Goal: Task Accomplishment & Management: Use online tool/utility

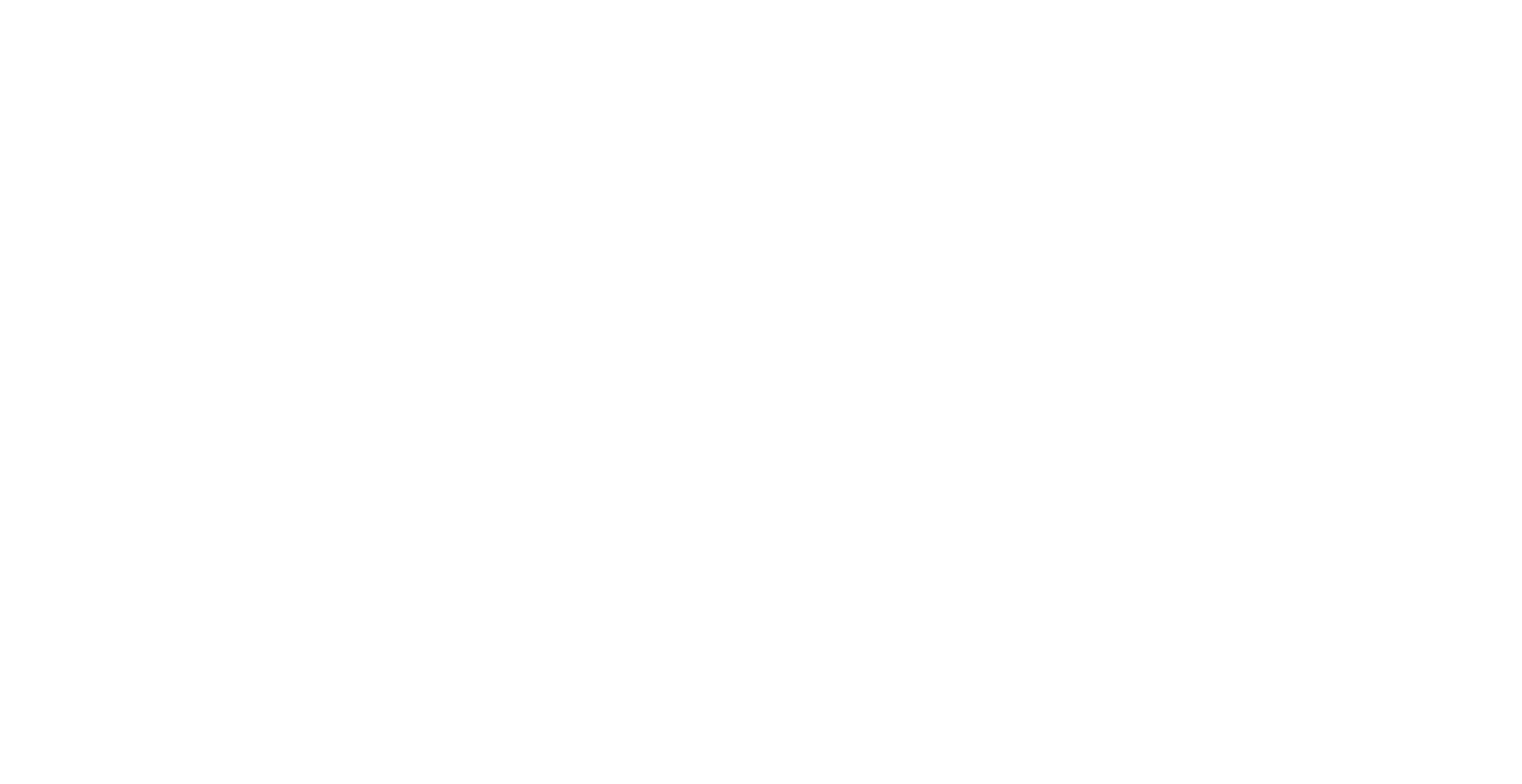
drag, startPoint x: 729, startPoint y: 530, endPoint x: 720, endPoint y: 517, distance: 15.8
click at [725, 524] on body at bounding box center [761, 392] width 1522 height 784
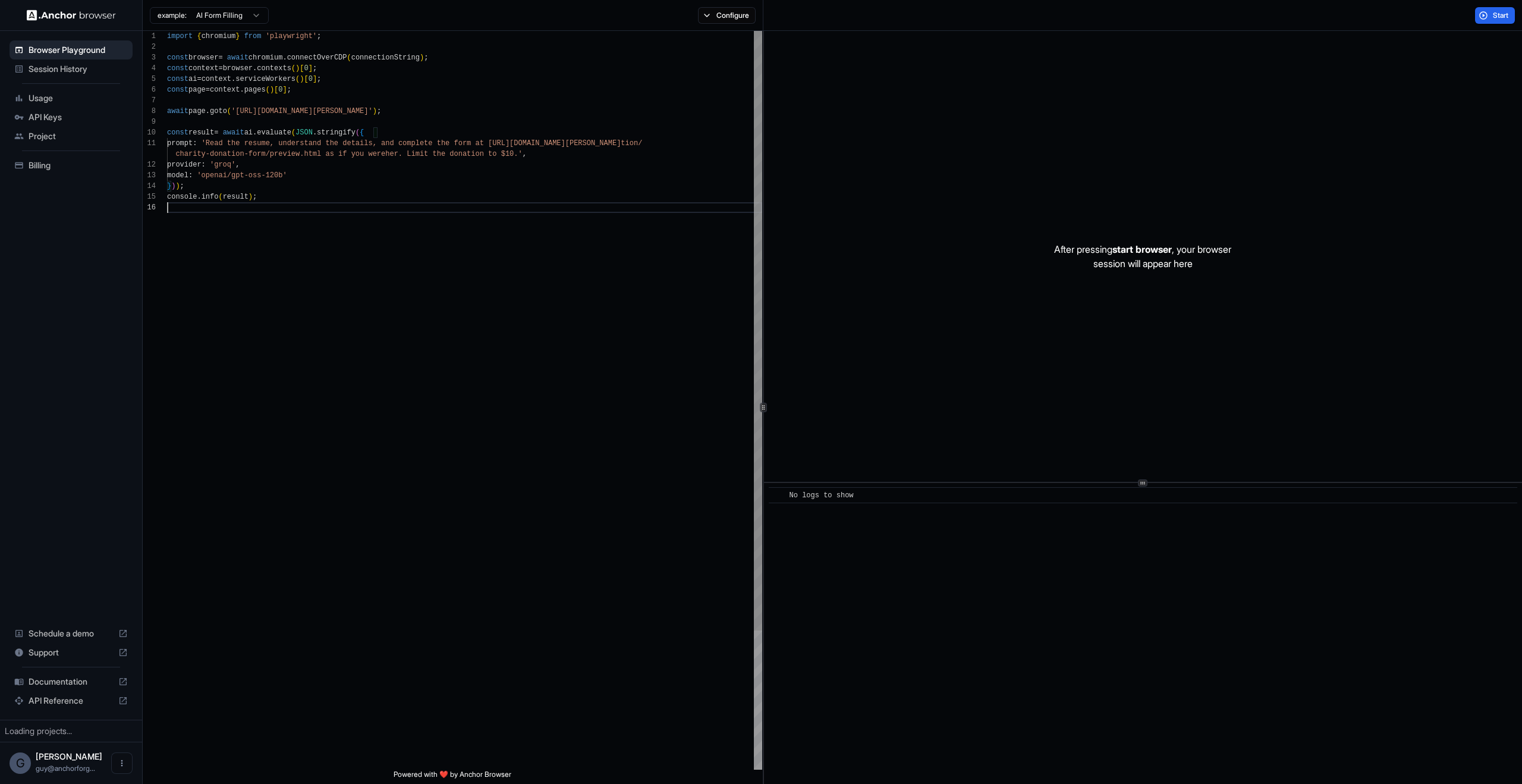
type textarea "**********"
drag, startPoint x: 595, startPoint y: 441, endPoint x: 179, endPoint y: 27, distance: 586.9
click at [289, 67] on div "import { chromium } from 'playwright' ; const browser = await chromium . connec…" at bounding box center [465, 485] width 595 height 910
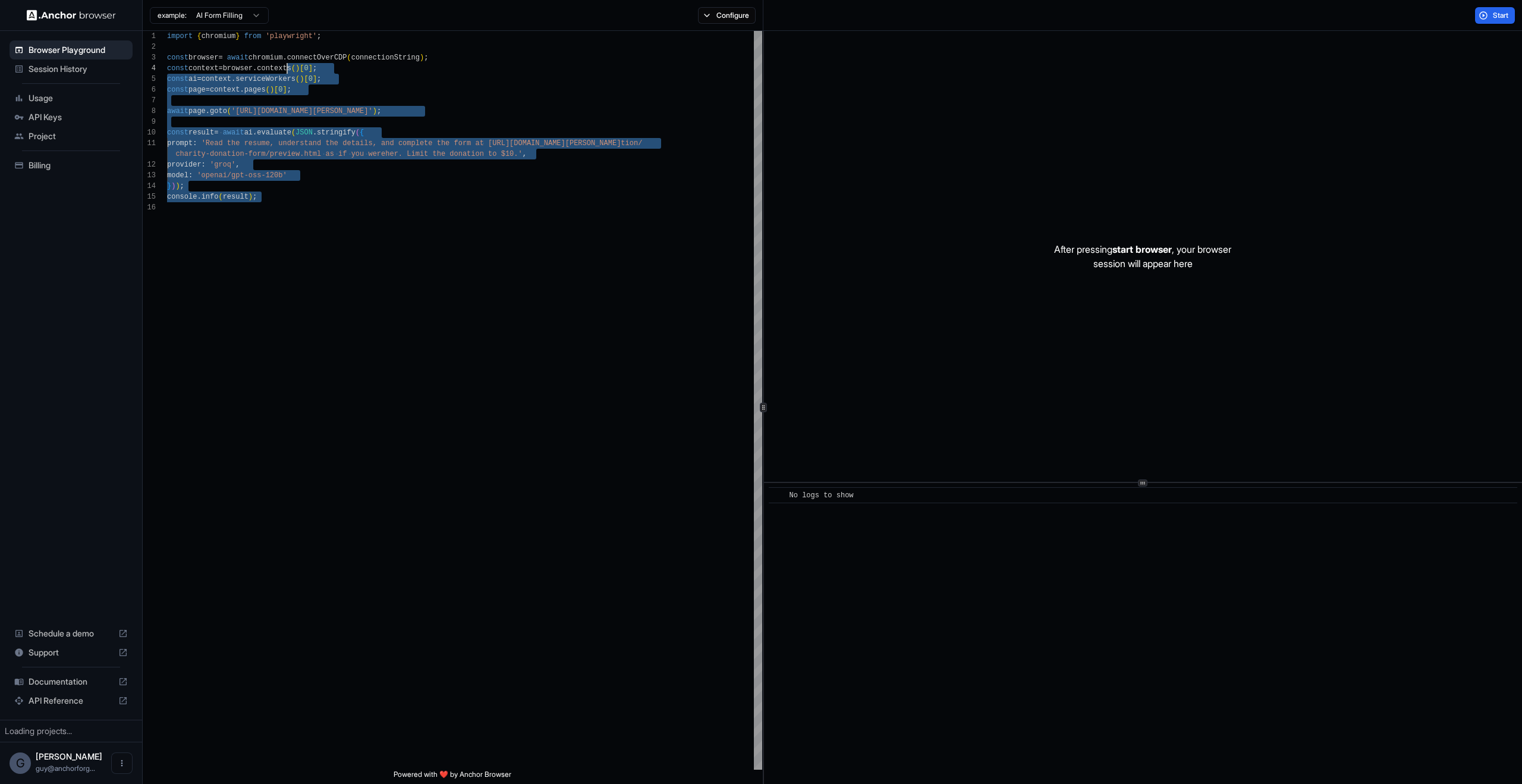
click at [45, 97] on span "Usage" at bounding box center [78, 98] width 99 height 12
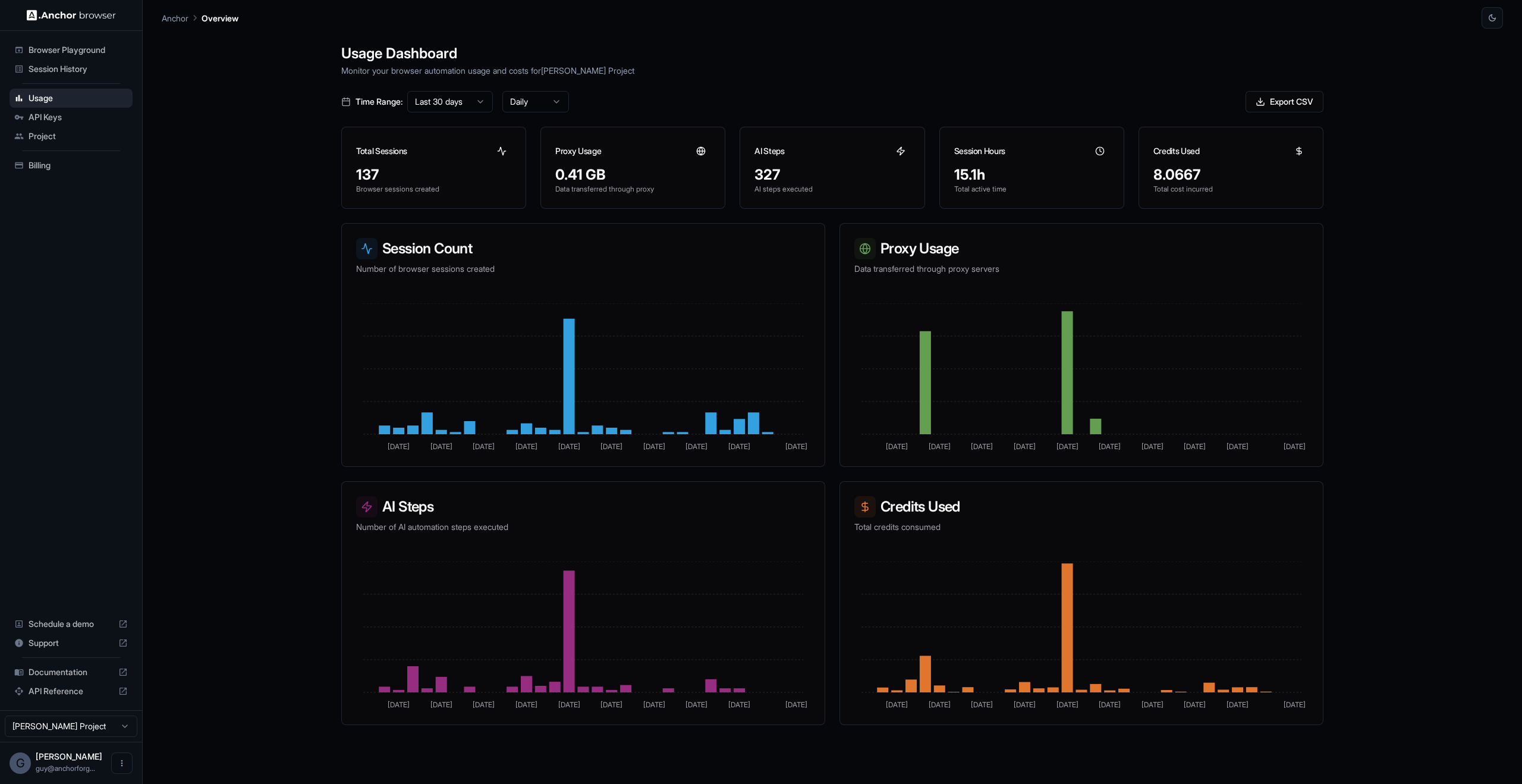
click at [471, 102] on html "Browser Playground Session History Usage API Keys Project Billing Schedule a de…" at bounding box center [761, 392] width 1522 height 784
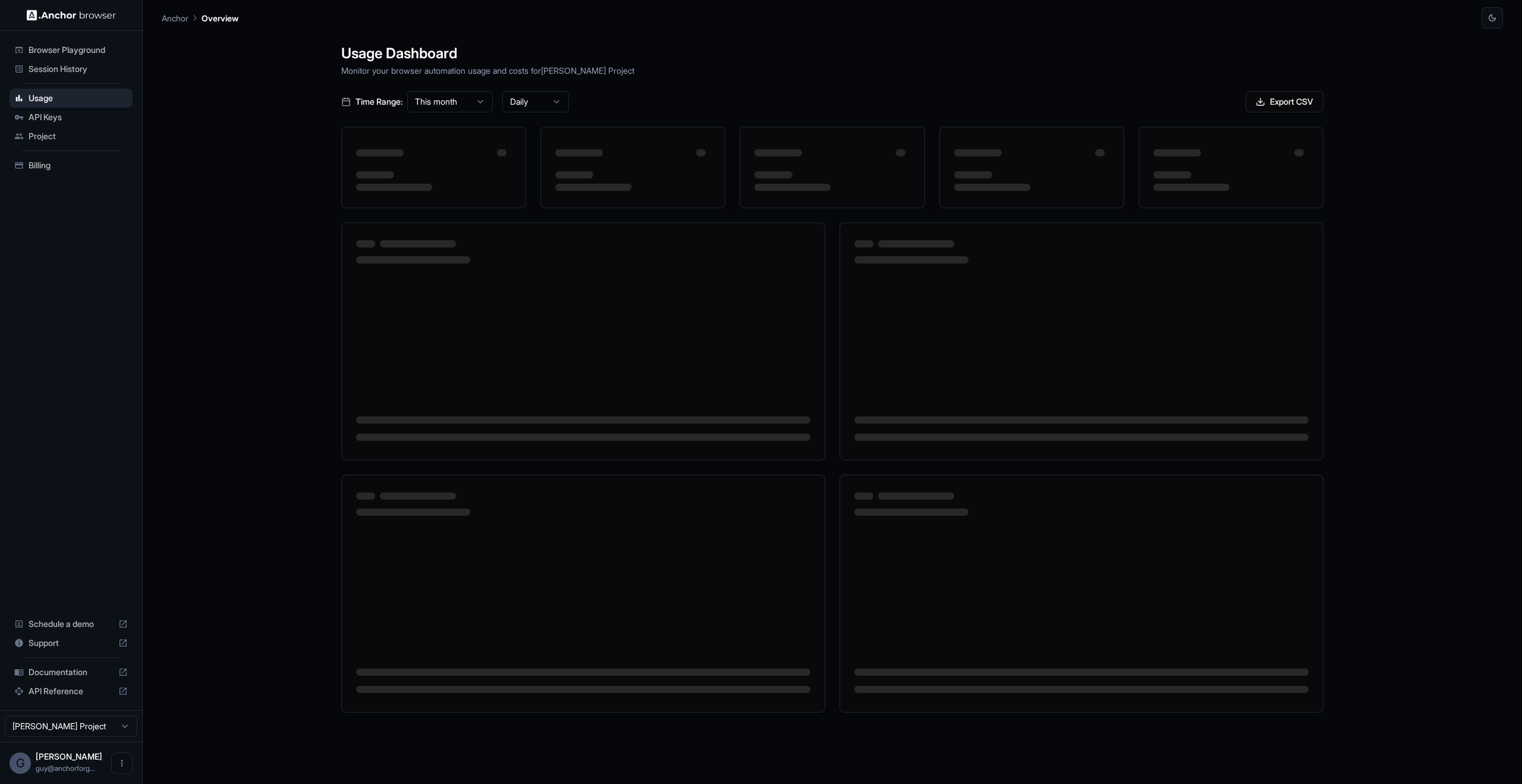
click at [459, 106] on html "Browser Playground Session History Usage API Keys Project Billing Schedule a de…" at bounding box center [761, 392] width 1522 height 784
click at [559, 101] on html "Browser Playground Session History Usage API Keys Project Billing Schedule a de…" at bounding box center [761, 392] width 1522 height 784
click at [773, 85] on html "Browser Playground Session History Usage API Keys Project Billing Schedule a de…" at bounding box center [761, 392] width 1522 height 784
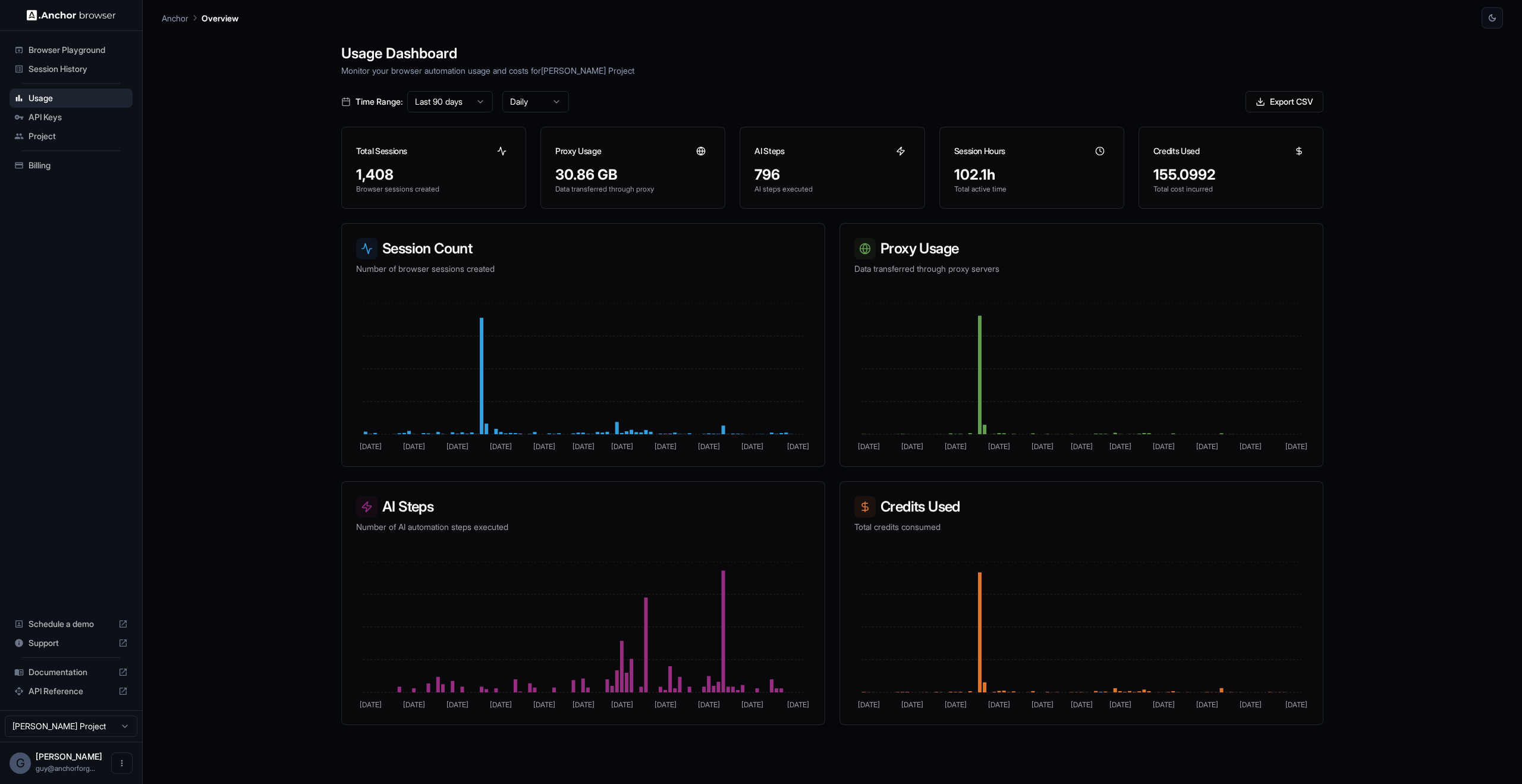
drag, startPoint x: 1160, startPoint y: 93, endPoint x: 1291, endPoint y: 187, distance: 161.2
click at [1289, 184] on div "Usage Dashboard Monitor your browser automation usage and costs for [PERSON_NAM…" at bounding box center [833, 420] width 1011 height 784
click at [1469, 412] on div "Usage Dashboard Monitor your browser automation usage and costs for [PERSON_NAM…" at bounding box center [833, 420] width 1342 height 784
click at [1275, 29] on div "Usage Dashboard Monitor your browser automation usage and costs for [PERSON_NAM…" at bounding box center [833, 420] width 1011 height 784
